Goal: Transaction & Acquisition: Purchase product/service

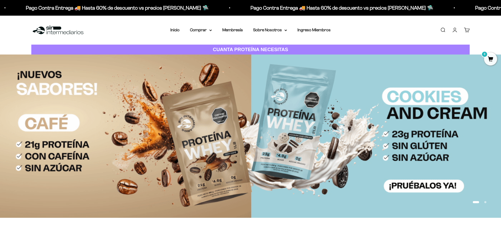
click at [455, 29] on link "Iniciar sesión" at bounding box center [455, 30] width 6 height 6
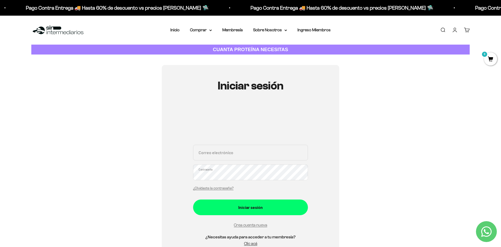
click at [208, 155] on input "Correo electrónico" at bounding box center [250, 153] width 115 height 16
type input "g"
type input "[EMAIL_ADDRESS][DOMAIN_NAME]"
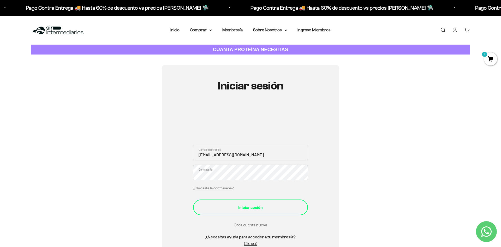
click at [253, 210] on div "Iniciar sesión" at bounding box center [251, 207] width 94 height 7
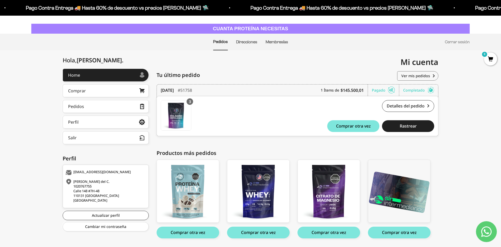
scroll to position [10, 0]
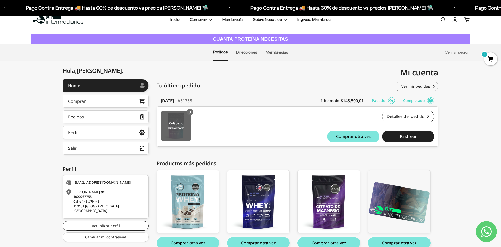
click at [175, 131] on img at bounding box center [176, 126] width 30 height 30
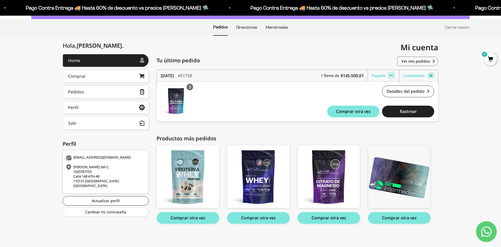
scroll to position [37, 0]
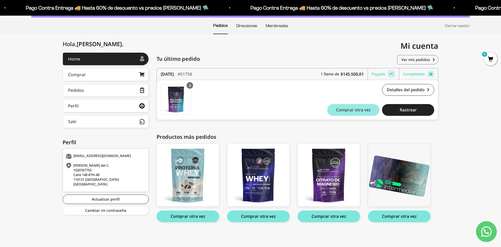
click at [356, 114] on button "Comprar otra vez" at bounding box center [353, 110] width 52 height 12
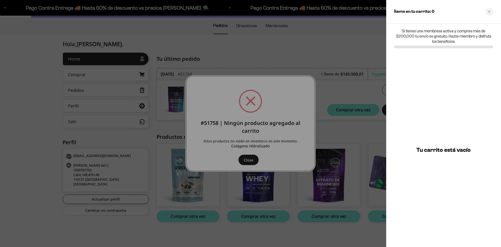
click at [248, 158] on div at bounding box center [250, 123] width 501 height 247
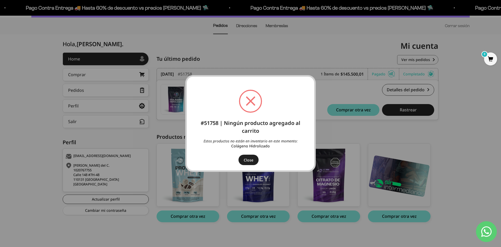
click at [489, 86] on div "× #51758 | Ningún producto agregado al carrito Estos productos no están en inve…" at bounding box center [250, 123] width 501 height 247
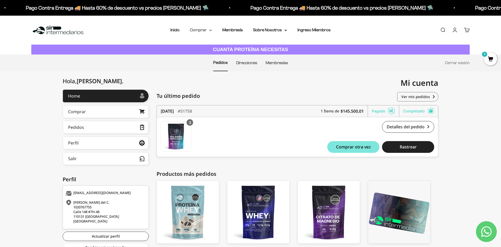
click at [209, 30] on icon at bounding box center [210, 30] width 3 height 2
click at [228, 56] on summary "Otros Suplementos" at bounding box center [214, 56] width 43 height 7
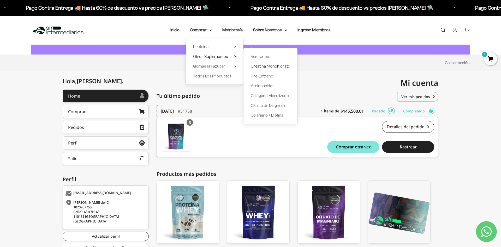
click at [265, 67] on span "Creatina Monohidrato" at bounding box center [270, 66] width 39 height 4
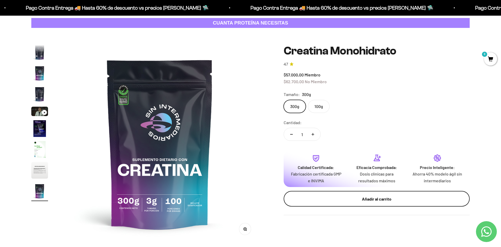
click at [304, 192] on button "Añadir al carrito" at bounding box center [377, 199] width 186 height 16
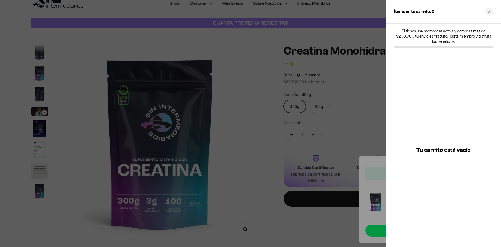
scroll to position [0, 1635]
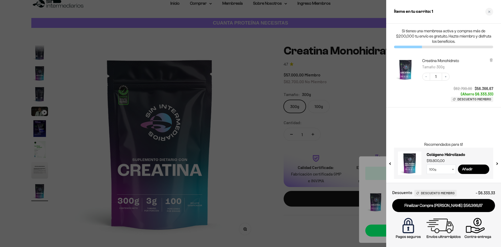
click at [454, 173] on select "100g 300g" at bounding box center [441, 169] width 29 height 9
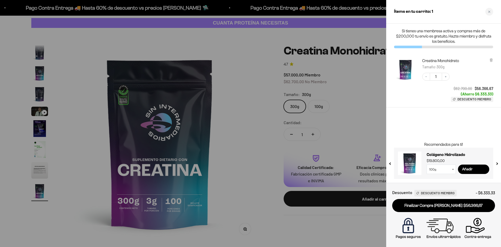
click at [427, 165] on select "100g 300g" at bounding box center [441, 169] width 29 height 9
click option "300g" at bounding box center [0, 0] width 0 height 0
click at [468, 168] on input "Añadir" at bounding box center [473, 169] width 31 height 9
select select "42749434200273"
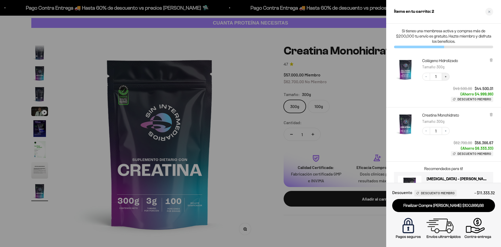
click at [448, 77] on button "Increase quantity" at bounding box center [446, 77] width 8 height 8
click at [447, 77] on icon "Increase quantity" at bounding box center [445, 76] width 3 height 3
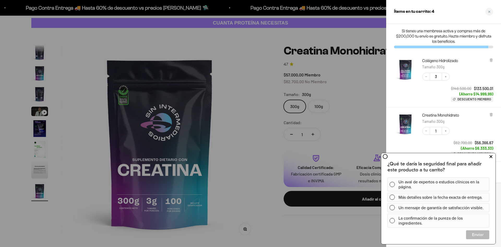
click at [490, 156] on icon at bounding box center [491, 156] width 3 height 7
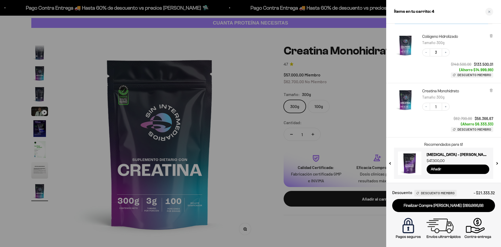
scroll to position [0, 0]
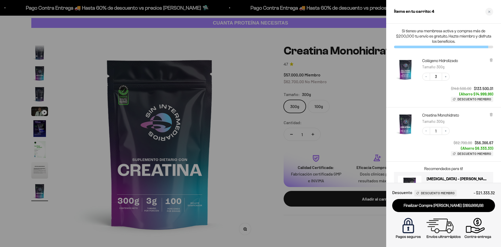
click at [232, 102] on div at bounding box center [250, 123] width 501 height 247
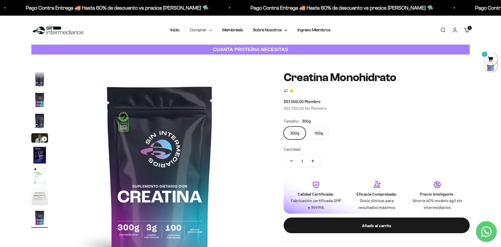
click at [209, 28] on summary "Comprar" at bounding box center [201, 30] width 22 height 7
click at [230, 55] on summary "Otros Suplementos" at bounding box center [214, 56] width 43 height 7
click at [233, 45] on summary "Proteínas" at bounding box center [214, 46] width 43 height 7
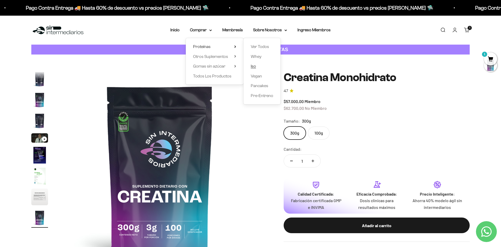
click at [251, 67] on span "Iso" at bounding box center [253, 66] width 5 height 4
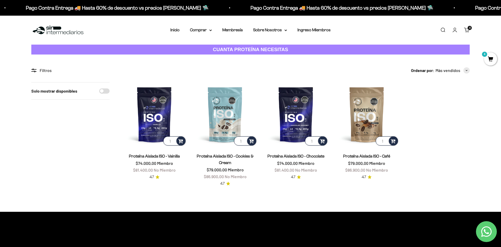
click at [286, 156] on link "Proteína Aislada ISO - Chocolate" at bounding box center [296, 156] width 57 height 4
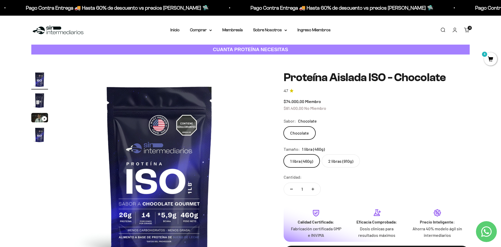
scroll to position [27, 0]
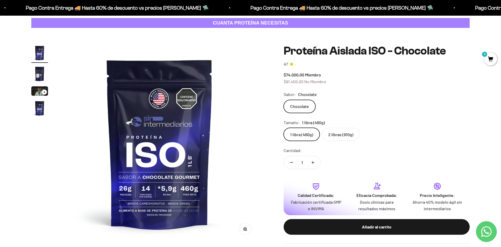
click at [345, 135] on label "2 libras (910g)" at bounding box center [341, 134] width 38 height 13
click at [284, 128] on input "2 libras (910g)" at bounding box center [283, 128] width 0 height 0
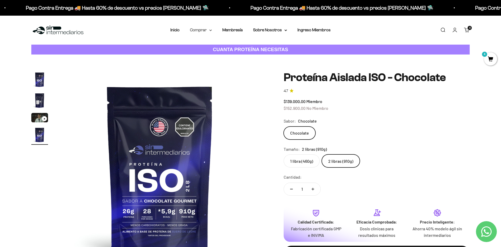
click at [209, 28] on summary "Comprar" at bounding box center [201, 30] width 22 height 7
click at [234, 46] on div "Proteínas Ver Todos Whey Iso Vegan" at bounding box center [215, 61] width 58 height 46
click at [235, 46] on icon at bounding box center [235, 47] width 1 height 2
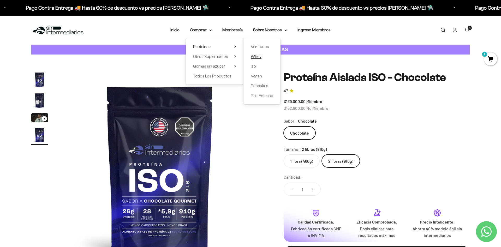
click at [255, 56] on span "Whey" at bounding box center [256, 56] width 11 height 4
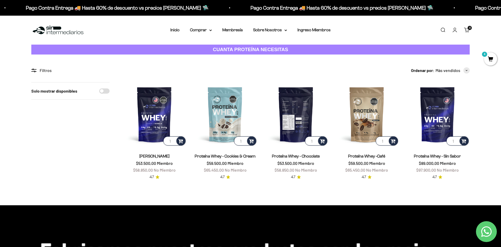
click at [297, 130] on img at bounding box center [296, 114] width 64 height 64
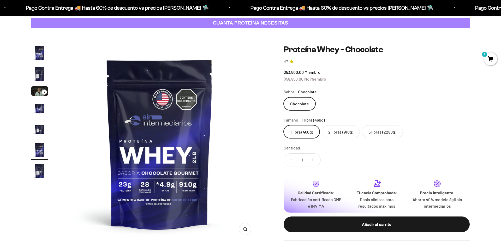
scroll to position [0, 1022]
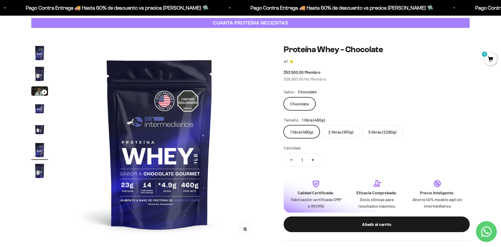
click at [379, 132] on label "5 libras (2280g)" at bounding box center [382, 131] width 41 height 13
click at [284, 125] on input "5 libras (2280g)" at bounding box center [283, 125] width 0 height 0
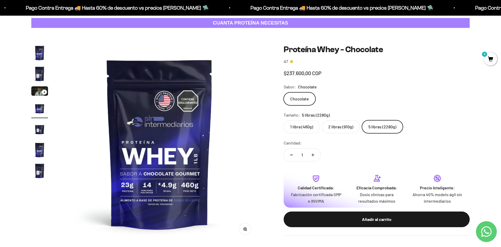
scroll to position [0, 613]
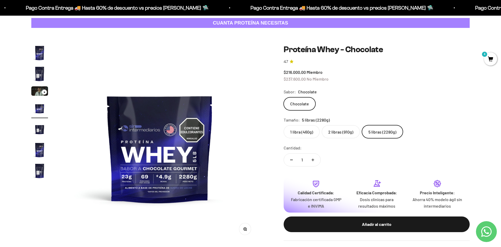
click at [350, 131] on label "2 libras (910g)" at bounding box center [341, 131] width 38 height 13
click at [284, 125] on input "2 libras (910g)" at bounding box center [283, 125] width 0 height 0
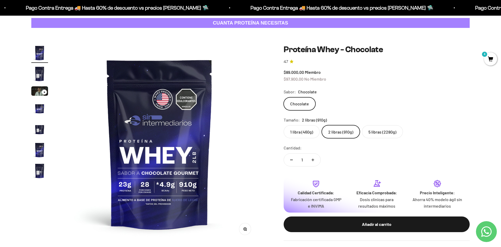
click at [382, 130] on label "5 libras (2280g)" at bounding box center [382, 131] width 41 height 13
click at [284, 125] on input "5 libras (2280g)" at bounding box center [283, 125] width 0 height 0
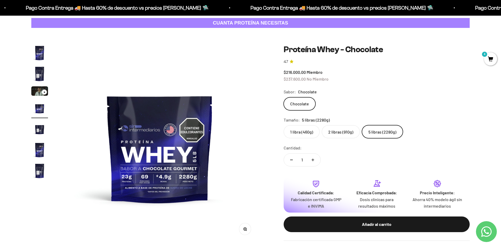
scroll to position [53, 0]
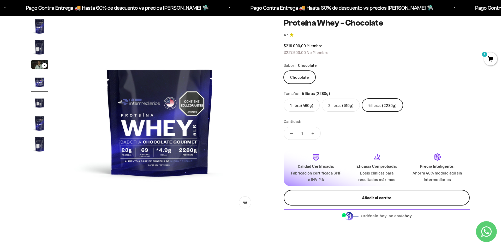
click at [306, 196] on div "Añadir al carrito" at bounding box center [376, 197] width 165 height 7
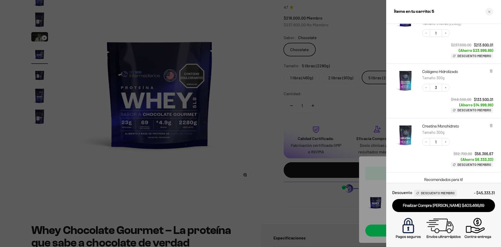
scroll to position [30, 0]
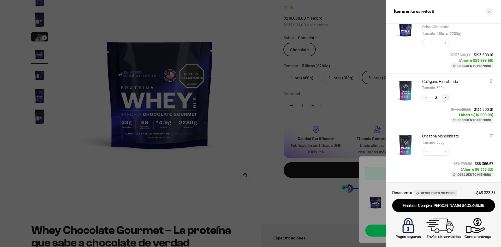
click at [446, 98] on icon "Increase quantity" at bounding box center [445, 97] width 3 height 3
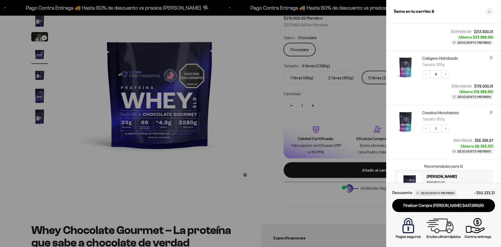
scroll to position [75, 0]
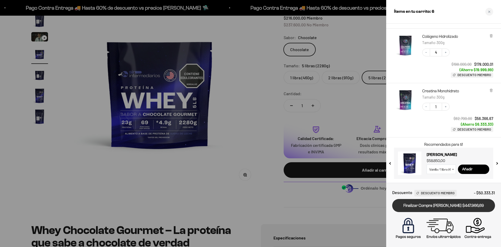
click at [445, 205] on link "Finalizar Compra Segura $447.966,69" at bounding box center [443, 205] width 103 height 13
